Goal: Task Accomplishment & Management: Manage account settings

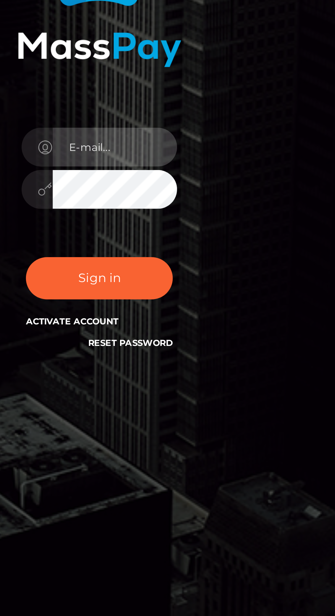
click at [162, 314] on input "email" at bounding box center [173, 305] width 49 height 15
click at [160, 314] on input "email" at bounding box center [173, 305] width 49 height 15
type input "[EMAIL_ADDRESS][DOMAIN_NAME]"
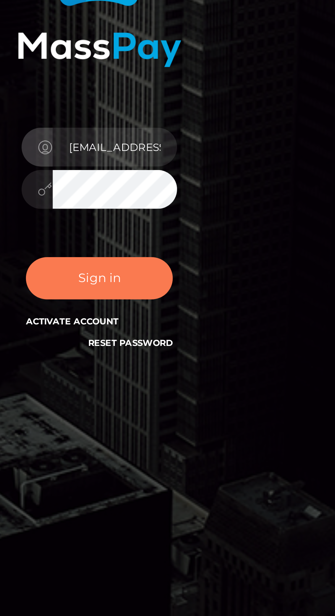
click at [178, 366] on button "Sign in" at bounding box center [167, 357] width 58 height 17
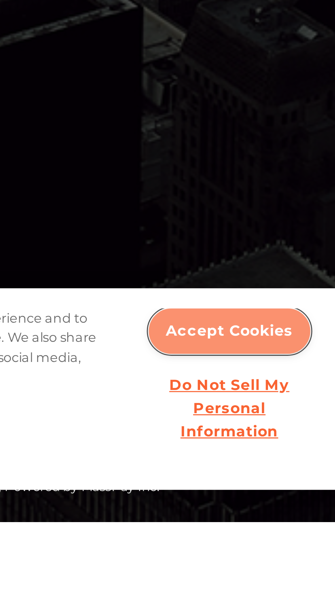
click at [229, 559] on button "Accept Cookies" at bounding box center [225, 551] width 55 height 15
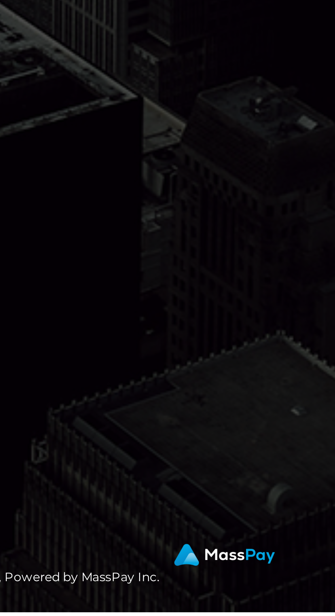
scroll to position [44, 0]
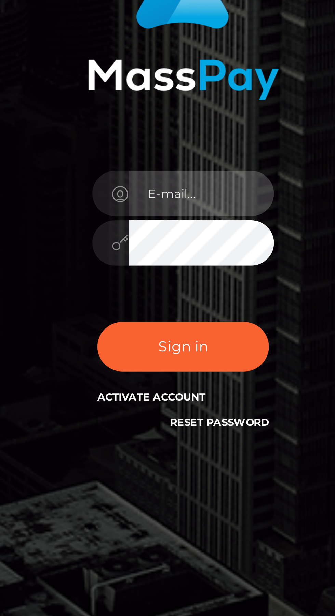
click at [164, 298] on input "email" at bounding box center [173, 305] width 49 height 15
type input "[EMAIL_ADDRESS][DOMAIN_NAME]"
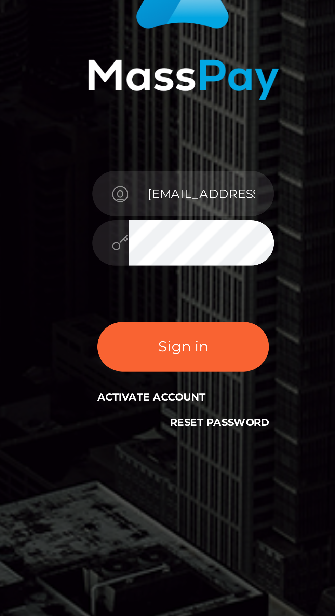
click at [138, 349] on button "Sign in" at bounding box center [167, 357] width 58 height 17
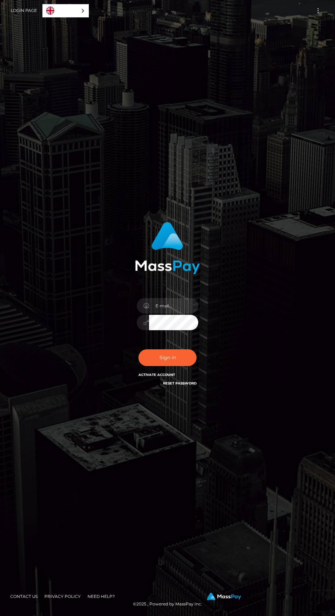
scroll to position [3, 0]
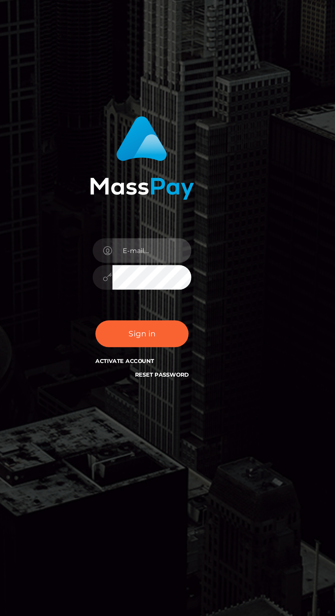
click at [164, 314] on input "email" at bounding box center [173, 305] width 49 height 15
type input "[EMAIL_ADDRESS][DOMAIN_NAME]"
click at [138, 349] on button "Sign in" at bounding box center [167, 357] width 58 height 17
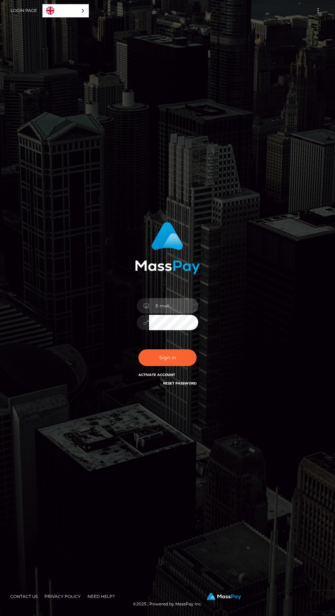
click at [169, 314] on input "email" at bounding box center [173, 305] width 49 height 15
type input "[EMAIL_ADDRESS][DOMAIN_NAME]"
click at [138, 349] on button "Sign in" at bounding box center [167, 357] width 58 height 17
click at [187, 314] on input "email" at bounding box center [173, 305] width 49 height 15
type input "[EMAIL_ADDRESS][DOMAIN_NAME]"
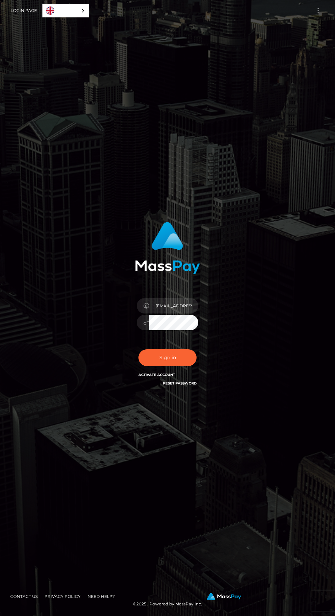
click at [138, 349] on button "Sign in" at bounding box center [167, 357] width 58 height 17
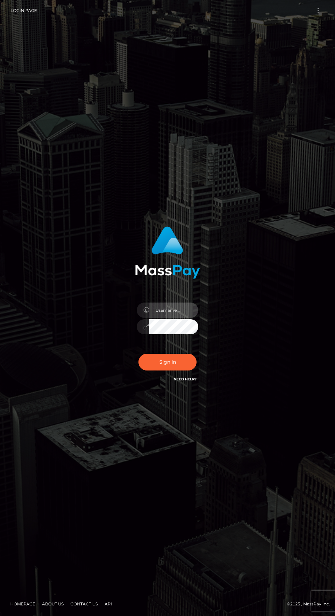
click at [179, 318] on input "text" at bounding box center [173, 310] width 49 height 15
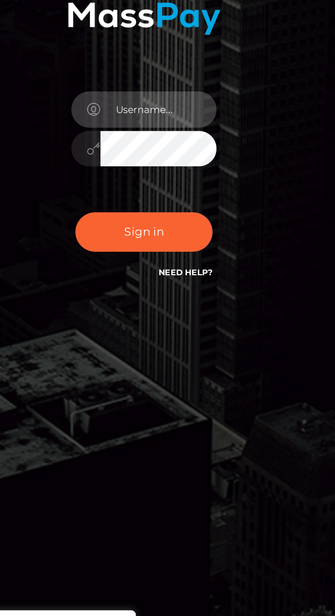
paste input "[EMAIL_ADDRESS][DOMAIN_NAME]"
type input "[EMAIL_ADDRESS][DOMAIN_NAME]"
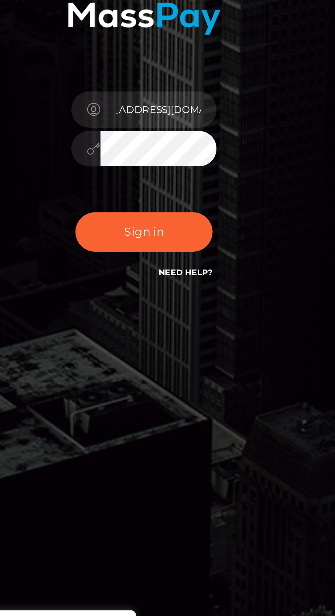
scroll to position [0, 0]
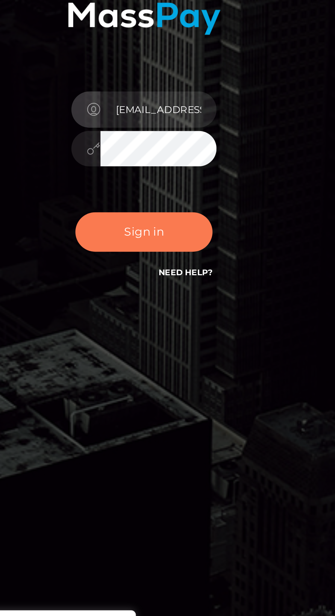
click at [171, 371] on button "Sign in" at bounding box center [167, 362] width 58 height 17
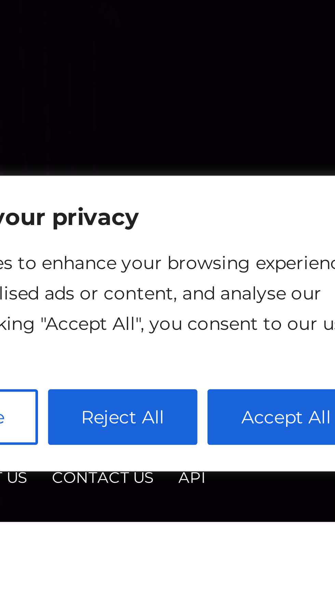
click at [132, 595] on button "Accept All" at bounding box center [133, 587] width 42 height 15
checkbox input "true"
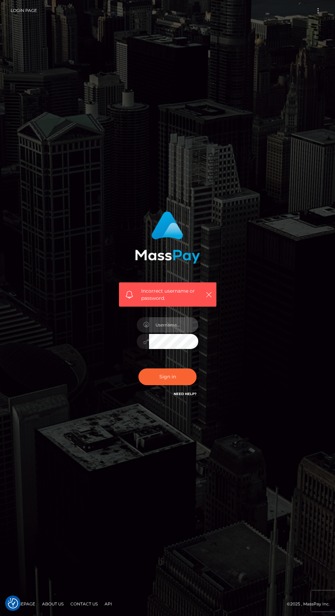
click at [183, 333] on input "text" at bounding box center [173, 324] width 49 height 15
type input "[EMAIL_ADDRESS][DOMAIN_NAME]"
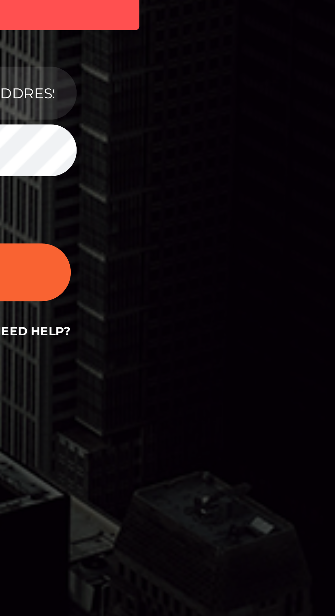
click at [193, 396] on link "Need Help?" at bounding box center [185, 394] width 23 height 4
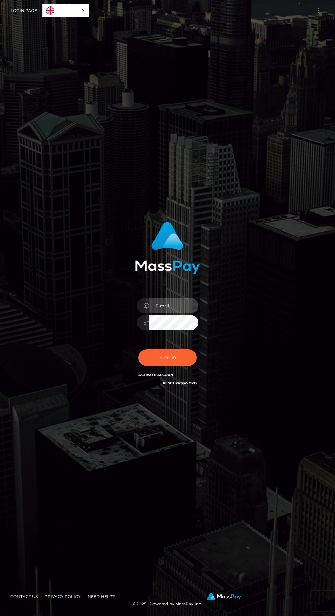
click at [178, 314] on input "email" at bounding box center [173, 305] width 49 height 15
type input "bound4frdm@gmail.com"
click at [138, 349] on button "Sign in" at bounding box center [167, 357] width 58 height 17
